Goal: Task Accomplishment & Management: Use online tool/utility

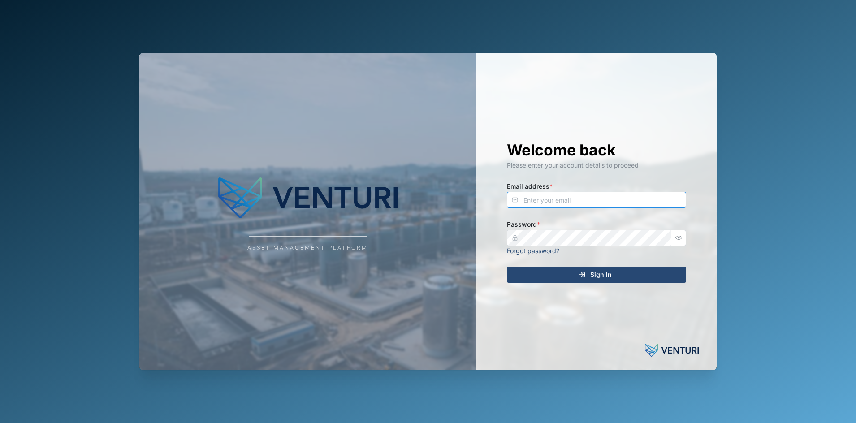
type input "[EMAIL_ADDRESS][DOMAIN_NAME]"
click at [569, 272] on div "Sign In" at bounding box center [595, 274] width 165 height 15
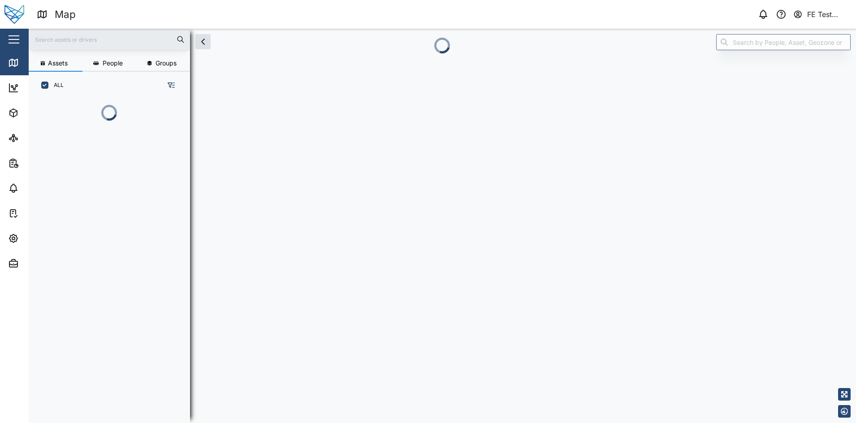
scroll to position [273, 139]
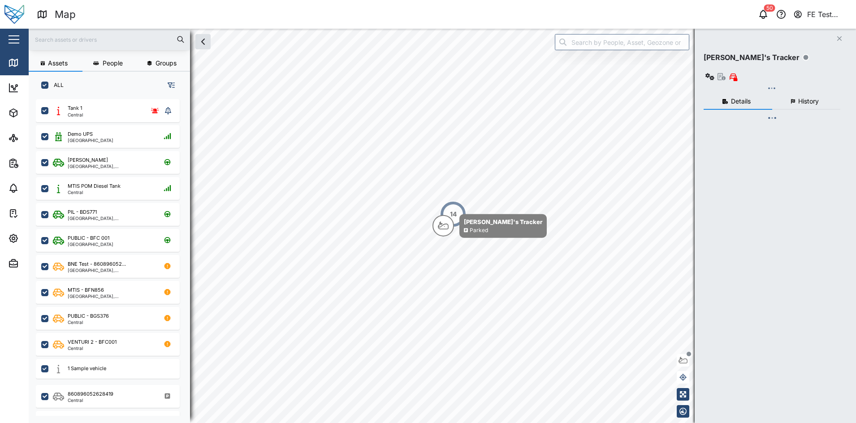
click at [16, 40] on button "button" at bounding box center [13, 39] width 15 height 15
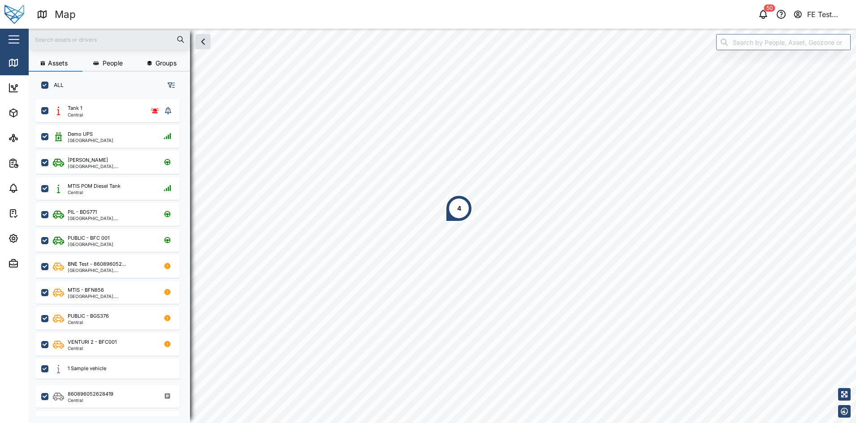
click at [14, 41] on button "button" at bounding box center [13, 39] width 15 height 15
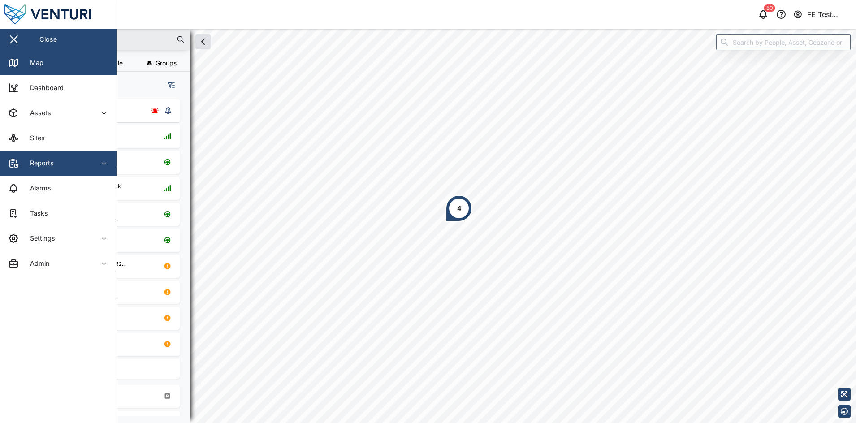
click at [78, 155] on span "Reports" at bounding box center [49, 163] width 82 height 25
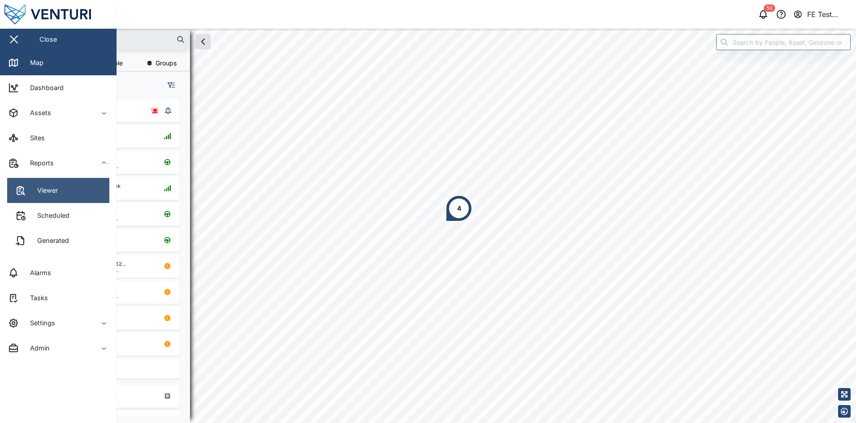
click at [88, 193] on link "Viewer" at bounding box center [58, 190] width 102 height 25
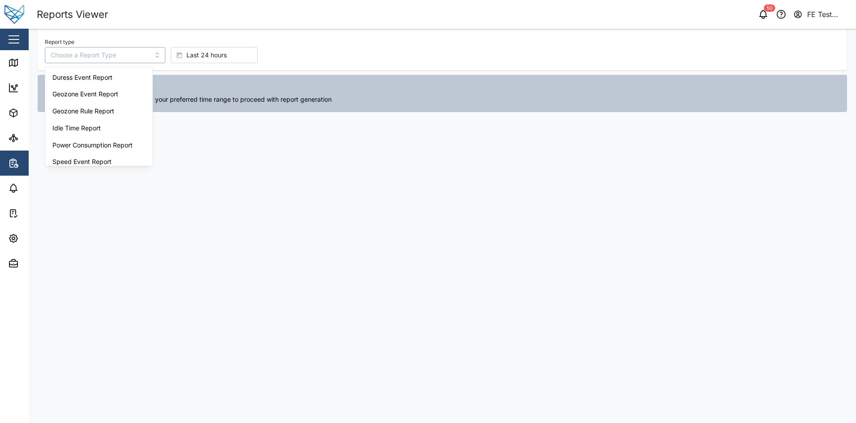
click at [109, 55] on input "Report type" at bounding box center [105, 55] width 121 height 16
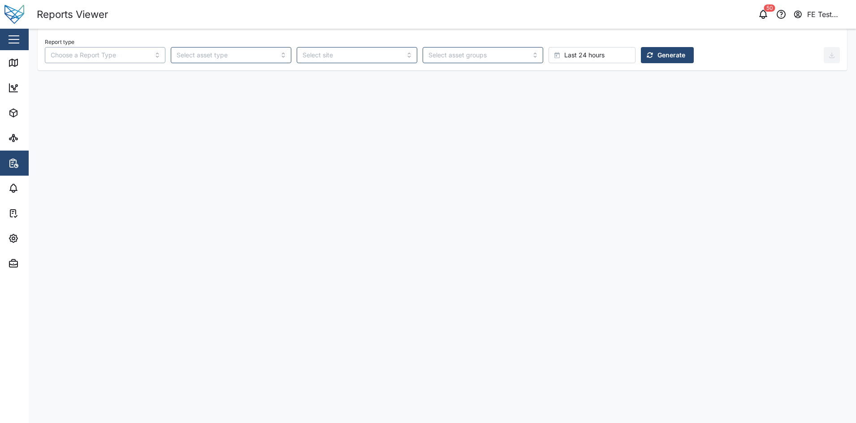
type input "Power Consumption Report"
click at [634, 42] on div "Report type Power Consumption Report Last 24 hours Generate" at bounding box center [434, 49] width 779 height 27
click at [658, 49] on span "Generate" at bounding box center [672, 55] width 28 height 15
click at [562, 168] on main "Report type Power Consumption Report Last 24 hours Generate Displaying 0 events…" at bounding box center [443, 226] width 828 height 395
